Goal: Task Accomplishment & Management: Complete application form

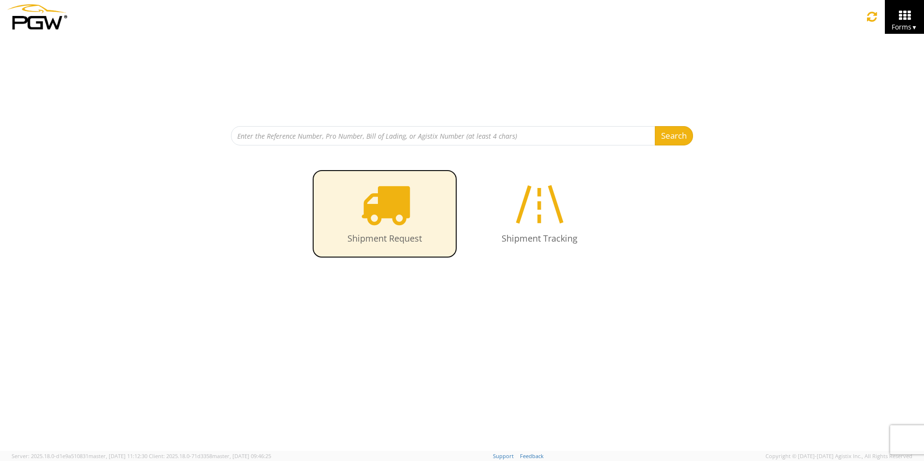
drag, startPoint x: 0, startPoint y: 0, endPoint x: 387, endPoint y: 218, distance: 444.1
click at [387, 218] on icon at bounding box center [385, 204] width 50 height 50
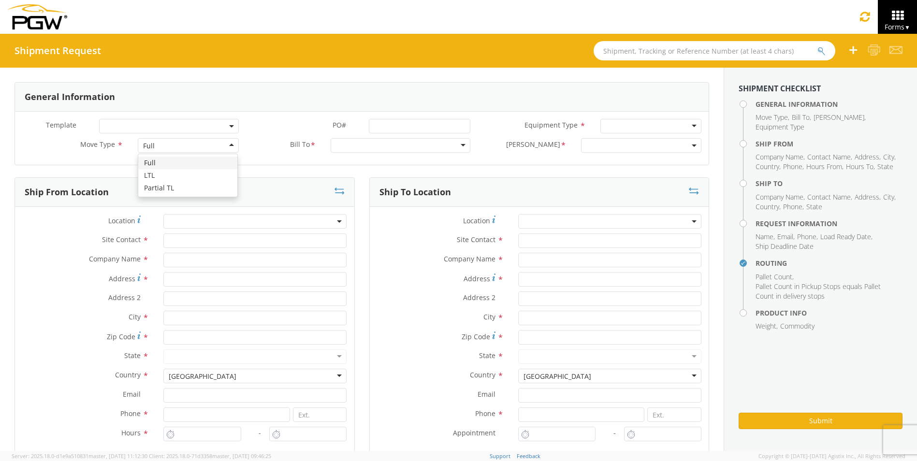
click at [203, 148] on div "Full" at bounding box center [188, 145] width 101 height 15
click at [350, 145] on div at bounding box center [401, 145] width 140 height 15
type input "5530"
click at [383, 147] on div at bounding box center [401, 145] width 140 height 15
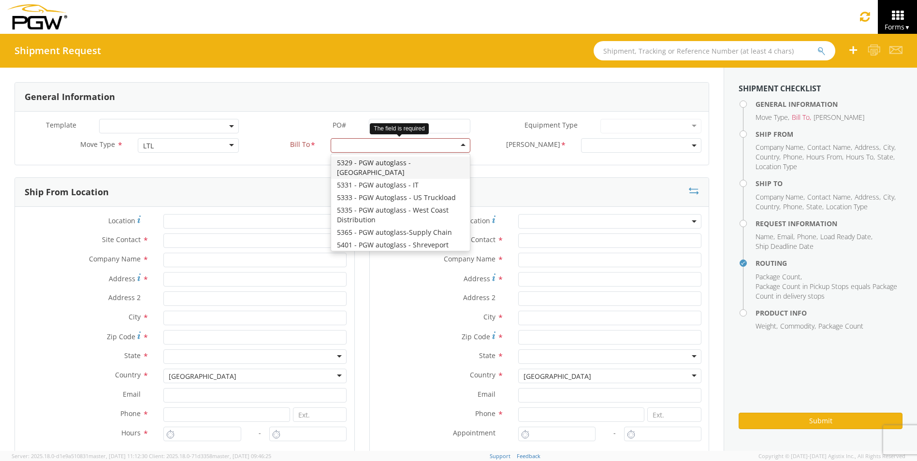
click at [364, 148] on div at bounding box center [401, 145] width 140 height 15
type input "5530"
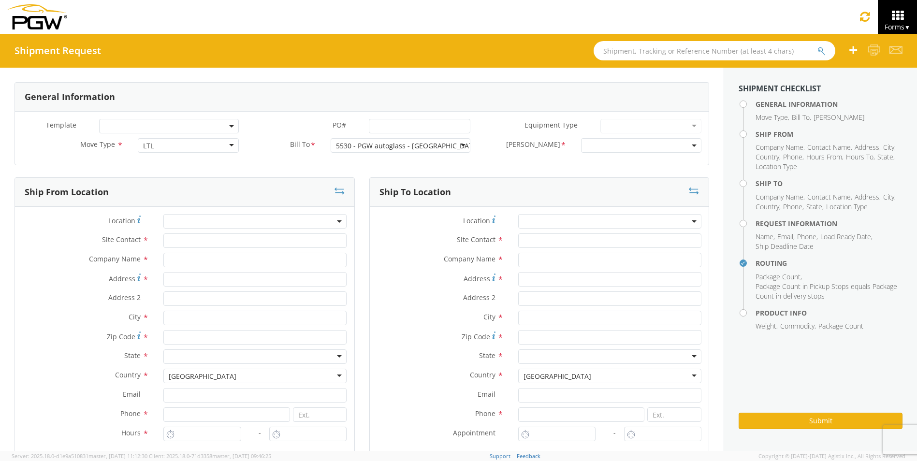
click at [594, 145] on span at bounding box center [641, 145] width 120 height 15
click at [607, 164] on input "search" at bounding box center [640, 161] width 114 height 15
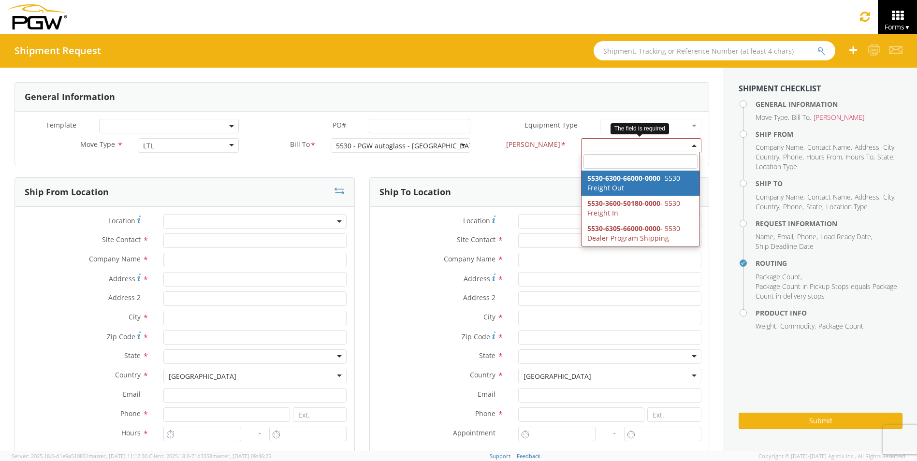
click at [608, 147] on span at bounding box center [641, 145] width 120 height 15
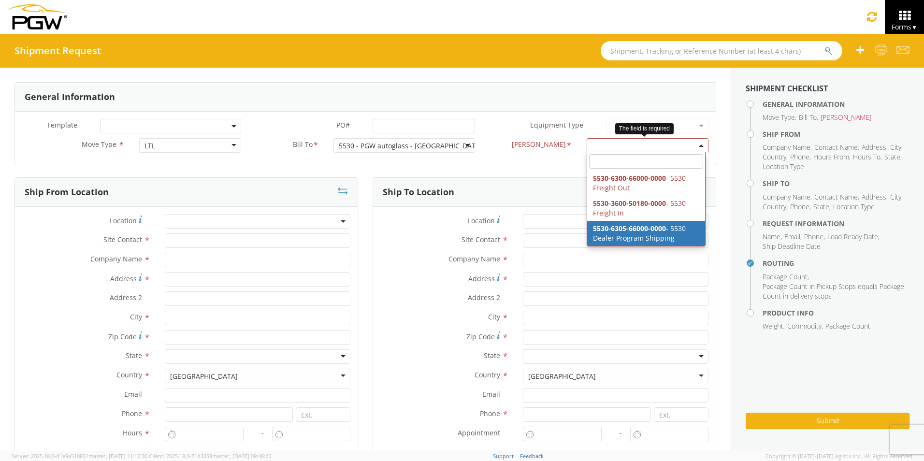
select select "5530-6305-66000-0000"
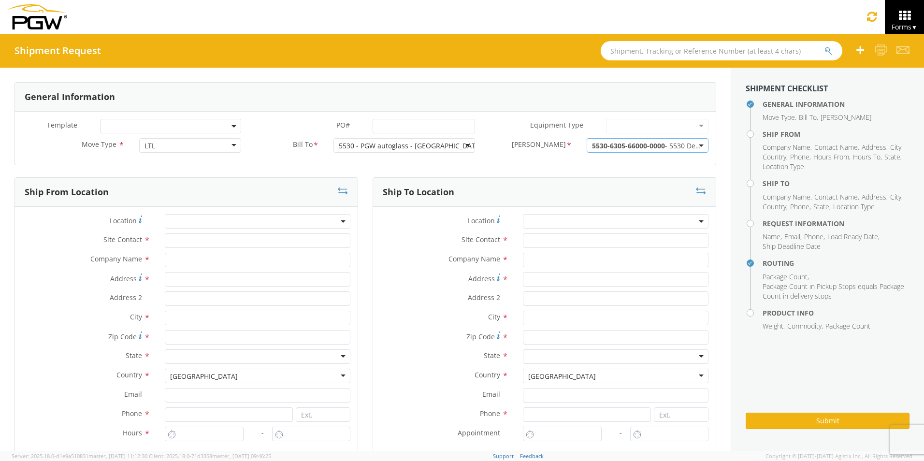
click at [204, 220] on span at bounding box center [258, 221] width 186 height 15
click at [203, 233] on input "search" at bounding box center [256, 237] width 178 height 15
type input "5530"
type input "5530 Branch Manager"
type input "5530 - PGW autoglass - [GEOGRAPHIC_DATA]"
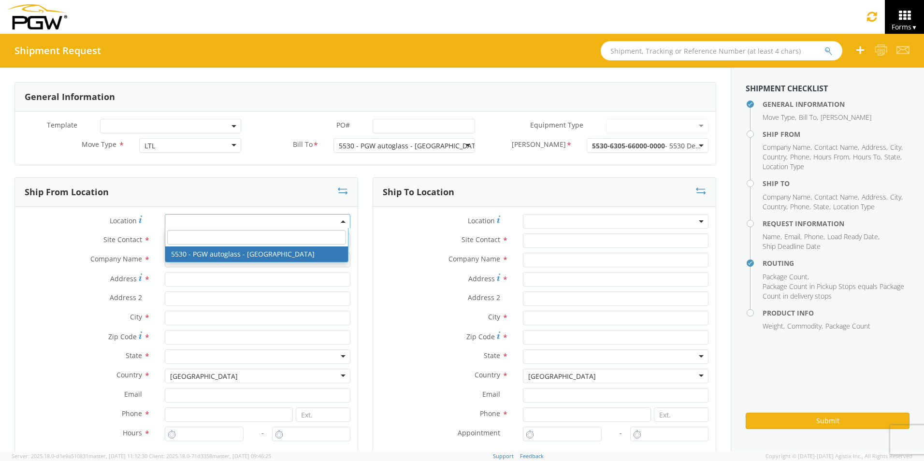
type input "[STREET_ADDRESS]"
type input "Bldg. 300. Ste. 330"
type input "[GEOGRAPHIC_DATA]"
type input "37217"
type input "[EMAIL_ADDRESS][DOMAIN_NAME]"
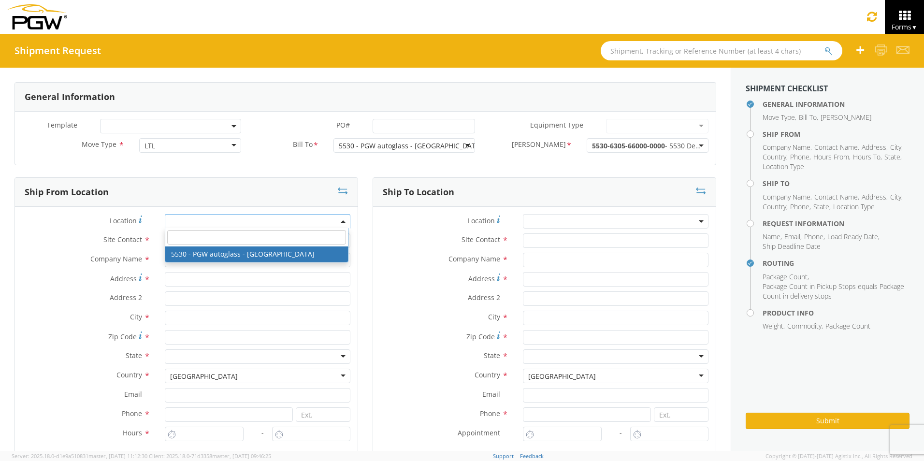
type input "[PHONE_NUMBER]"
type input "8:00 AM"
type input "5:00 PM"
select select "28357"
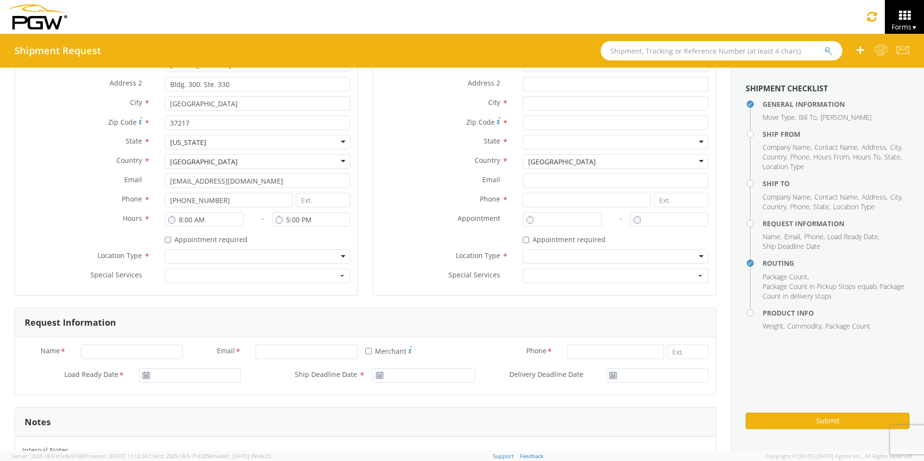
scroll to position [242, 0]
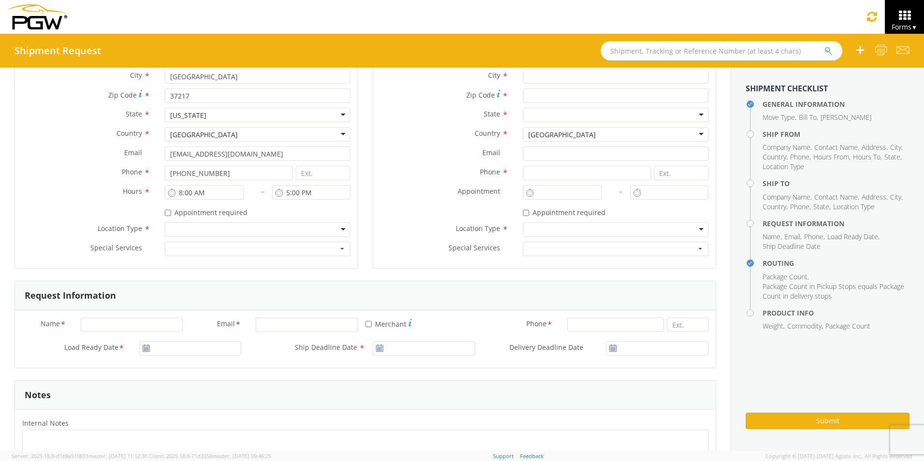
click at [189, 227] on div at bounding box center [258, 229] width 186 height 15
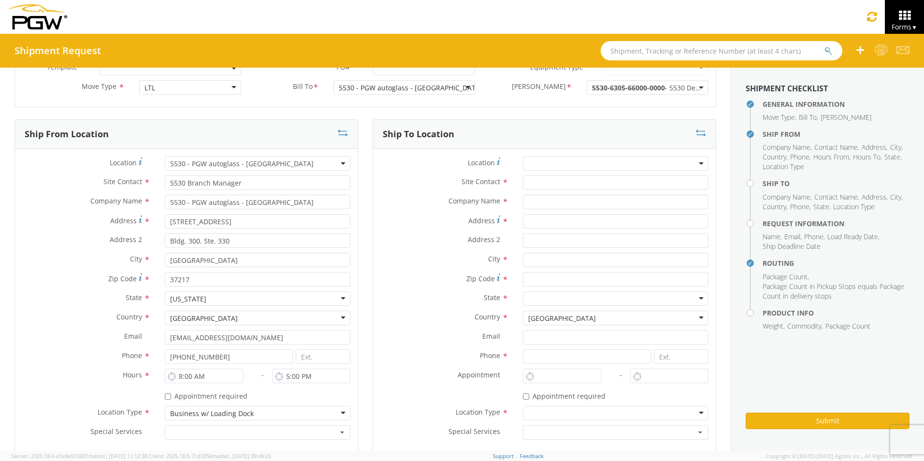
scroll to position [48, 0]
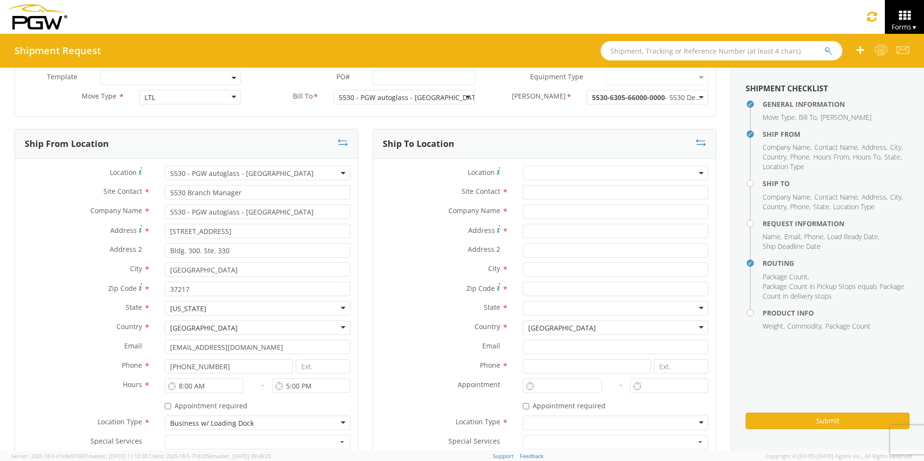
click at [404, 245] on label "Address 2 *" at bounding box center [444, 249] width 143 height 13
click at [523, 245] on input "Address 2 *" at bounding box center [616, 250] width 186 height 15
click at [541, 214] on input "text" at bounding box center [616, 211] width 186 height 15
type input "[PERSON_NAME] Lexington Buick GMC"
click at [536, 233] on input "Address *" at bounding box center [616, 231] width 186 height 15
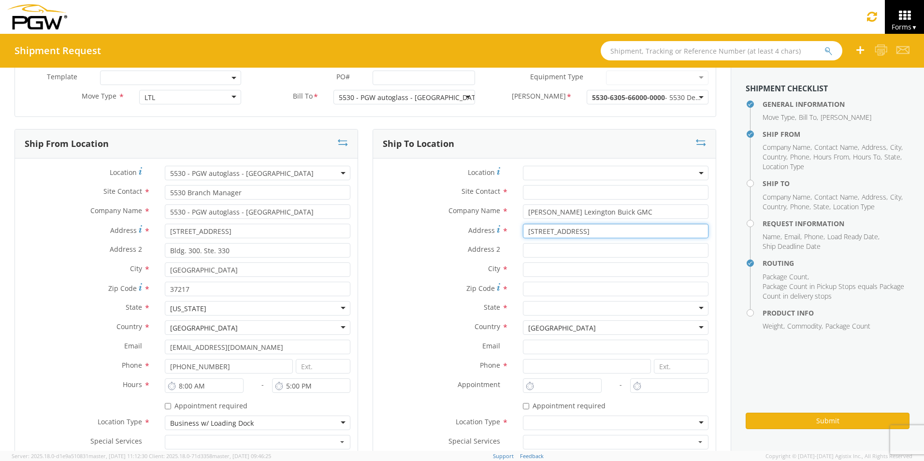
type input "[STREET_ADDRESS]"
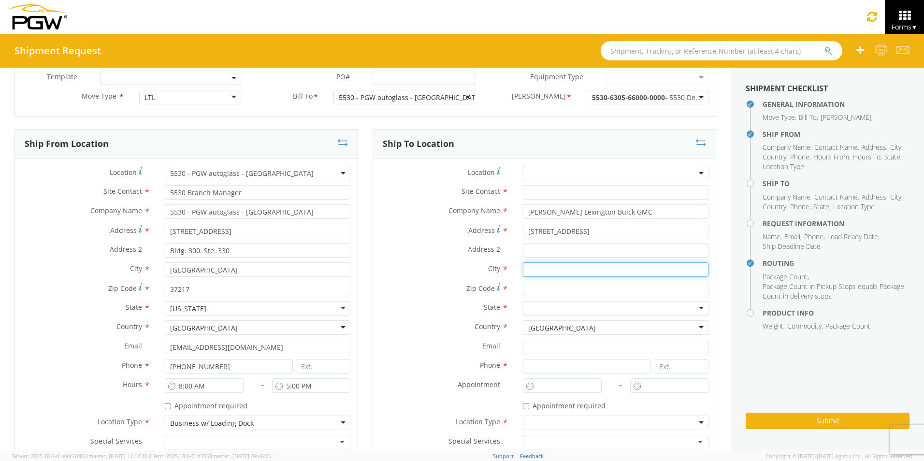
click at [542, 267] on input "text" at bounding box center [616, 269] width 186 height 15
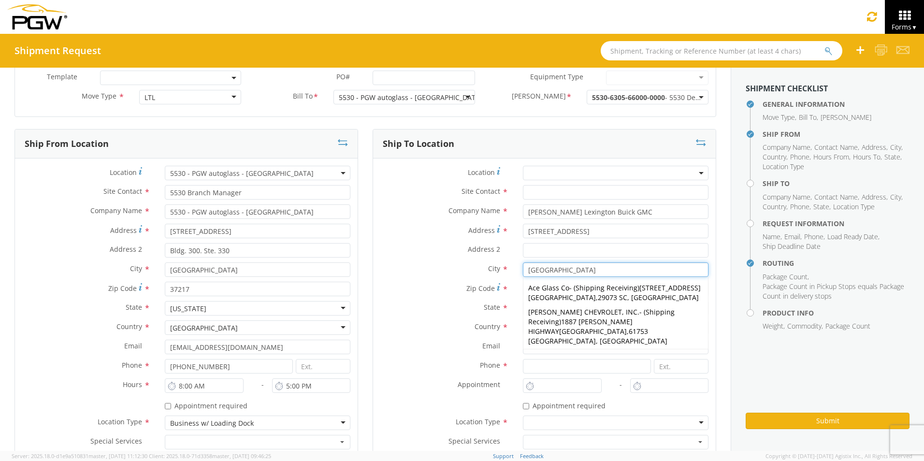
type input "[GEOGRAPHIC_DATA]"
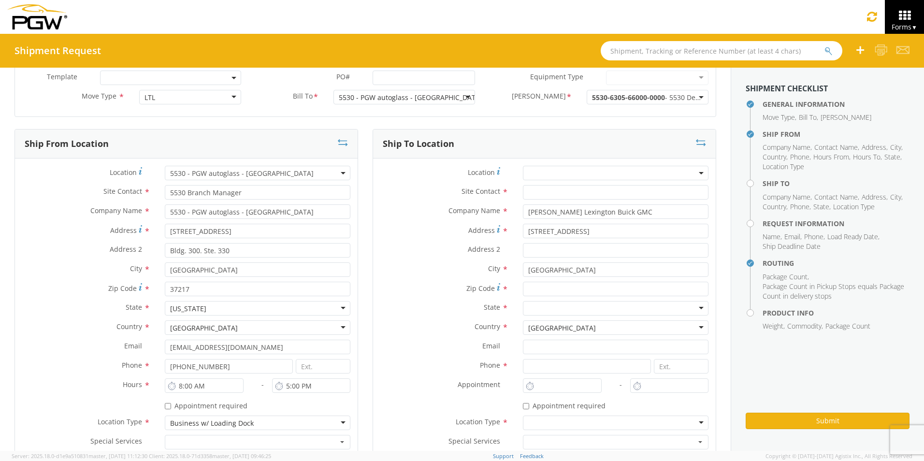
click at [429, 323] on label "Country *" at bounding box center [444, 326] width 143 height 13
click at [551, 291] on input "Zip Code *" at bounding box center [616, 289] width 186 height 15
type input "40509"
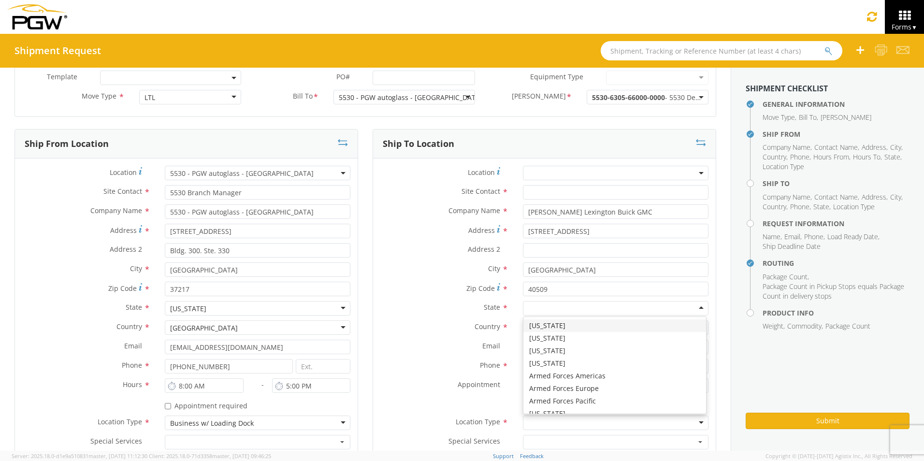
click at [543, 309] on div at bounding box center [616, 308] width 186 height 15
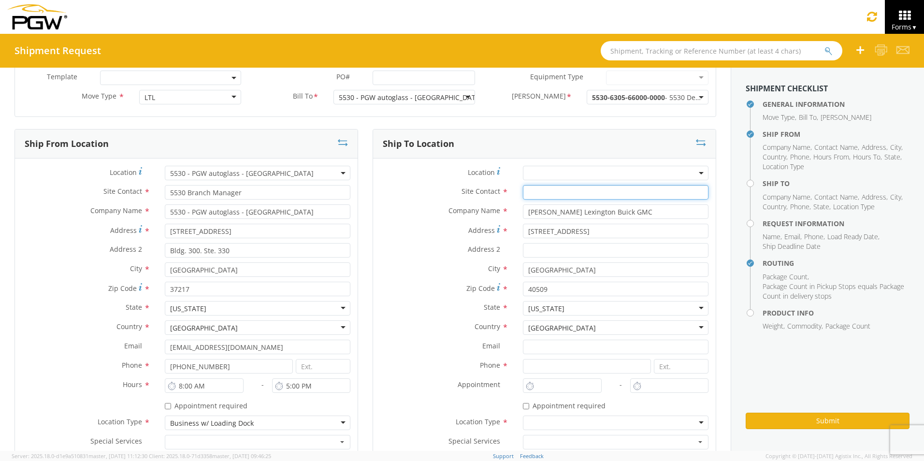
click at [538, 195] on input "text" at bounding box center [616, 192] width 186 height 15
type input "Parts Dept."
click at [552, 370] on input at bounding box center [587, 366] width 128 height 15
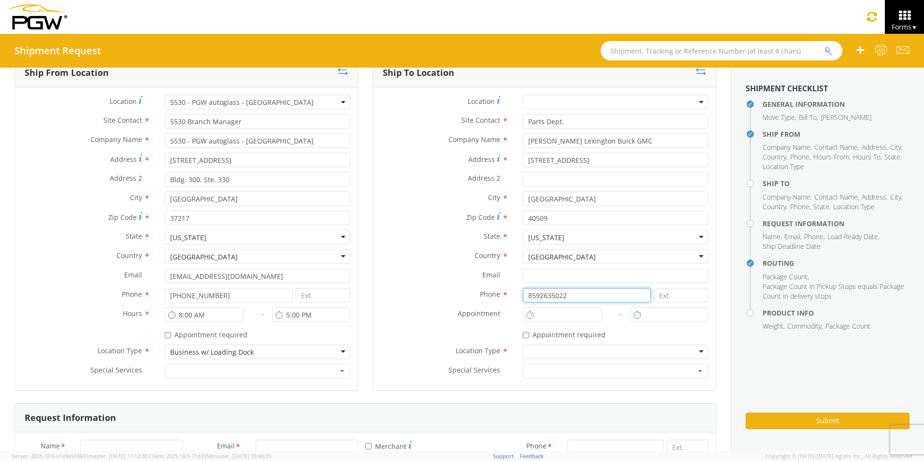
scroll to position [145, 0]
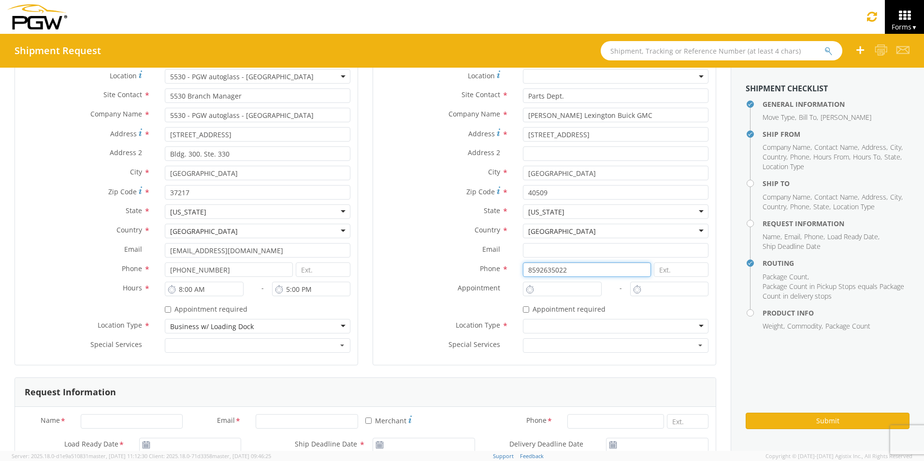
type input "8592635022"
click at [554, 326] on div at bounding box center [616, 326] width 186 height 15
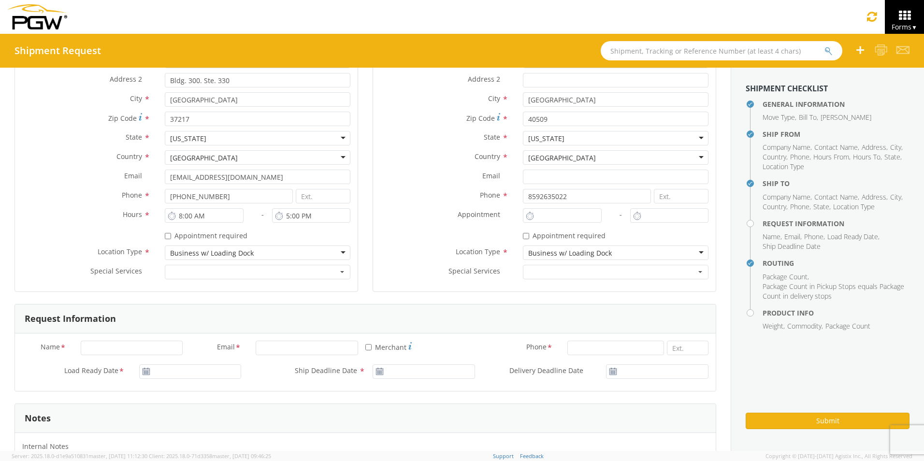
scroll to position [242, 0]
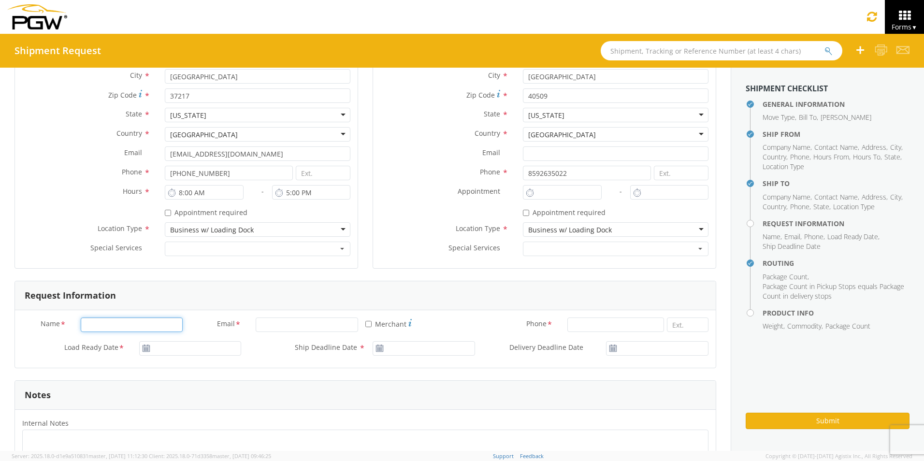
click at [163, 323] on input "Name *" at bounding box center [132, 325] width 102 height 15
type input "[PERSON_NAME]"
click at [287, 322] on input "Email *" at bounding box center [307, 325] width 102 height 15
type input "[EMAIL_ADDRESS][DOMAIN_NAME]"
click at [571, 327] on input at bounding box center [615, 325] width 97 height 15
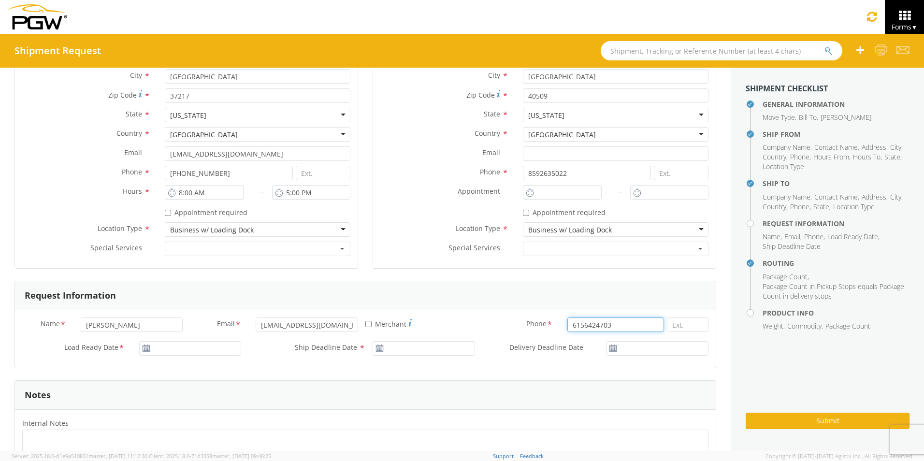
type input "6156424703"
type input "[DATE]"
click at [189, 352] on input "[DATE]" at bounding box center [190, 348] width 102 height 15
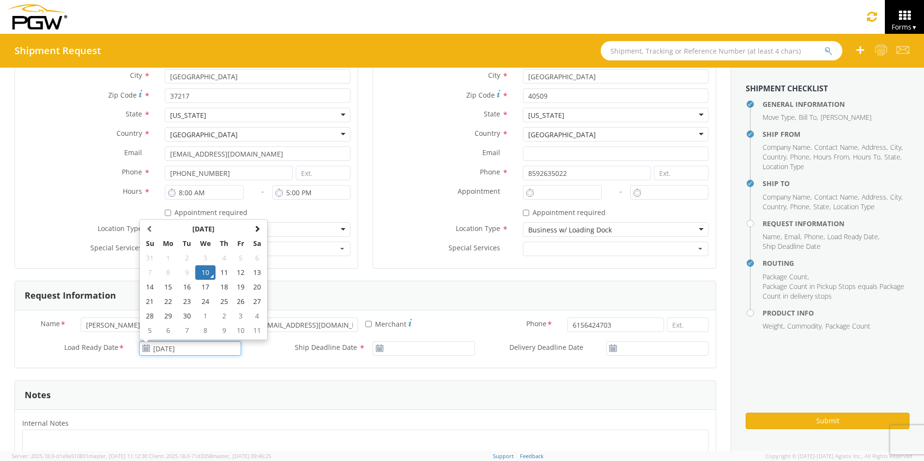
click at [199, 273] on td "10" at bounding box center [205, 272] width 20 height 15
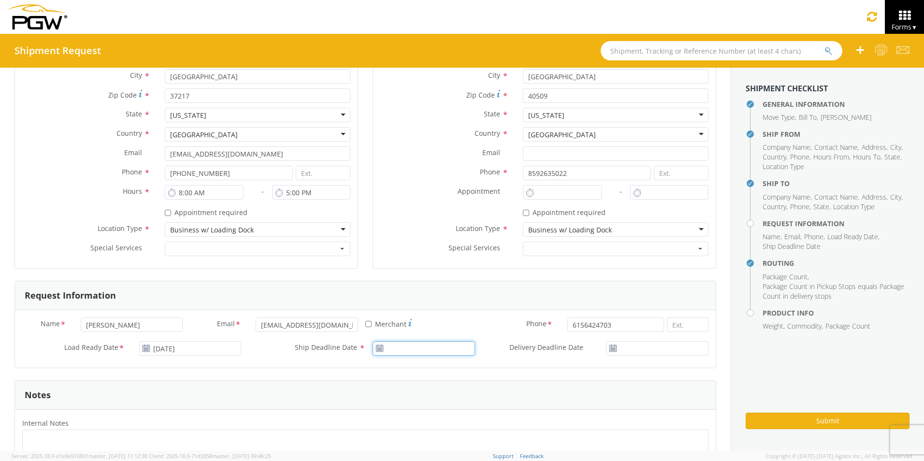
type input "[DATE]"
click at [429, 349] on input "[DATE]" at bounding box center [424, 348] width 102 height 15
click at [434, 273] on td "10" at bounding box center [439, 272] width 20 height 15
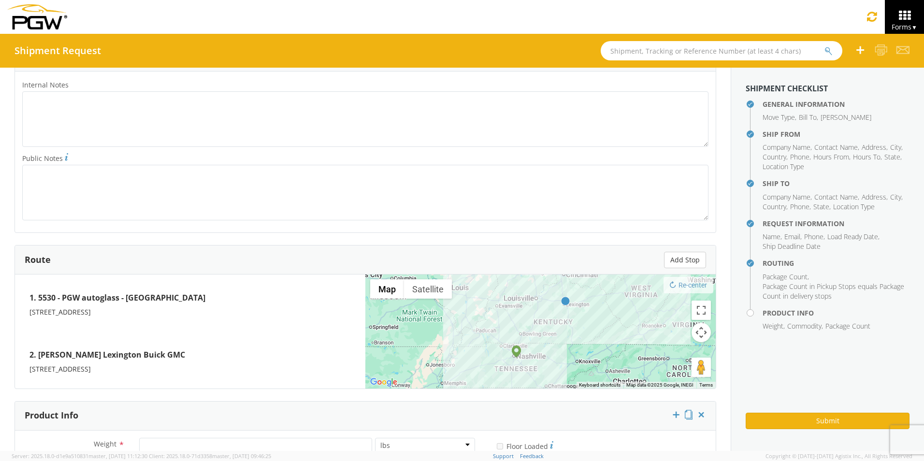
scroll to position [725, 0]
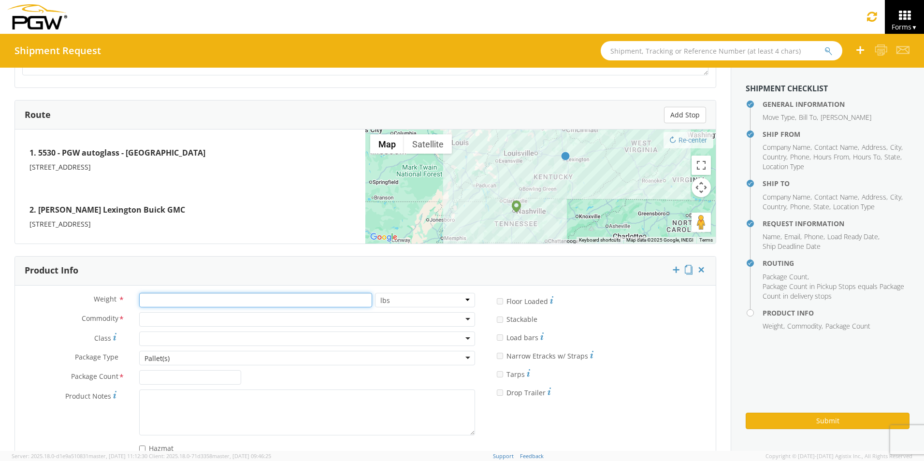
click at [179, 297] on input "number" at bounding box center [255, 300] width 233 height 15
type input "225"
click at [188, 320] on div at bounding box center [307, 319] width 336 height 15
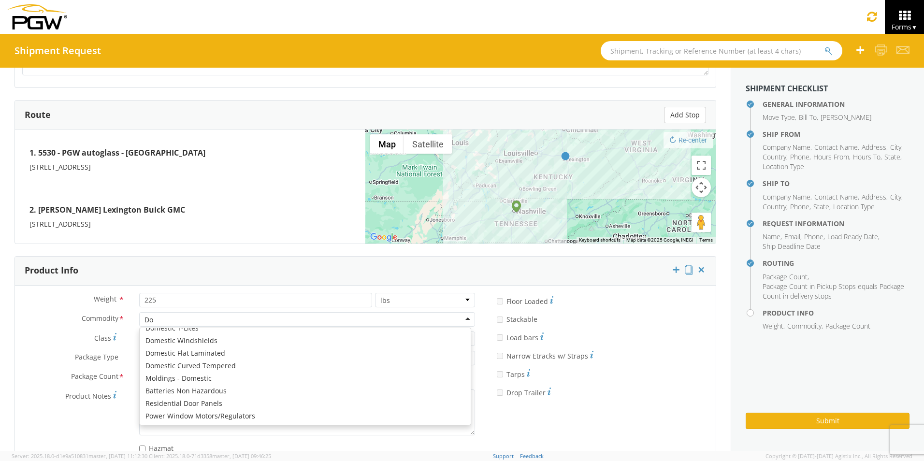
scroll to position [12, 0]
type input "Dome"
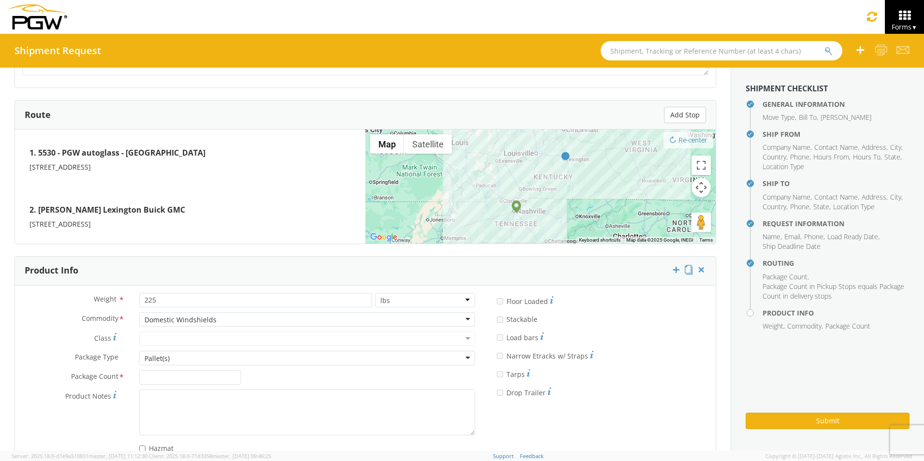
click at [196, 358] on div "Pallet(s)" at bounding box center [307, 358] width 336 height 15
click at [174, 376] on input "Package Count *" at bounding box center [190, 377] width 102 height 15
type input "3"
click at [776, 365] on aside "Shipment Checklist General Information Move Type , Bill To , [PERSON_NAME] Ship…" at bounding box center [827, 259] width 193 height 383
click at [817, 424] on button "Submit" at bounding box center [828, 421] width 164 height 16
